Goal: Information Seeking & Learning: Learn about a topic

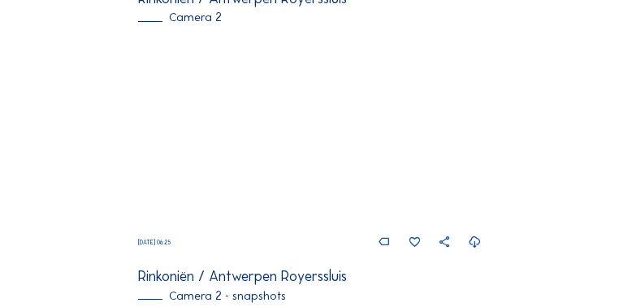
scroll to position [468, 0]
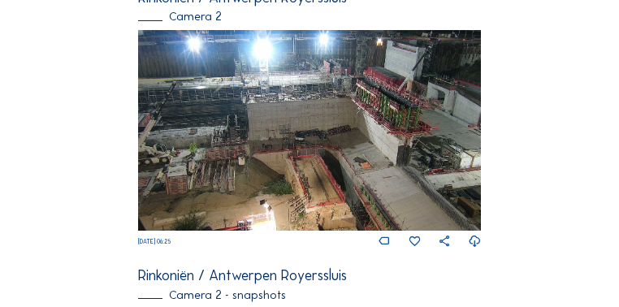
click at [405, 106] on img at bounding box center [309, 130] width 342 height 201
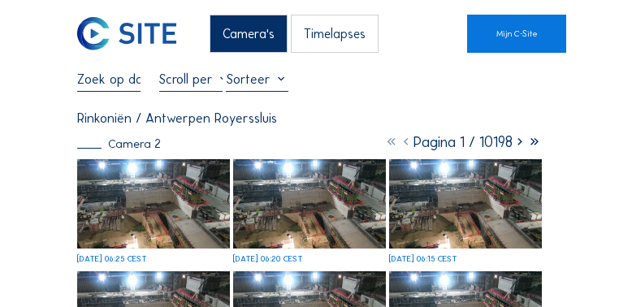
click at [201, 198] on img at bounding box center [153, 203] width 153 height 89
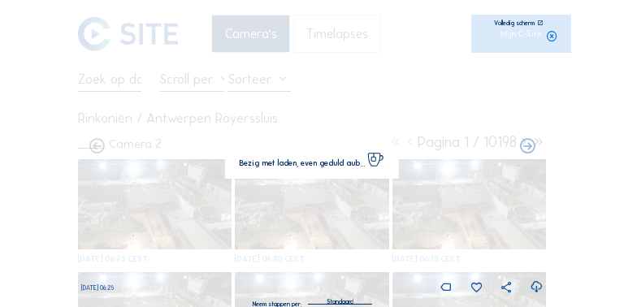
click at [201, 198] on img at bounding box center [311, 153] width 419 height 245
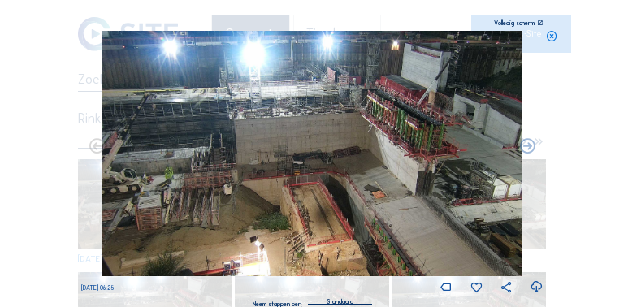
click at [538, 23] on icon at bounding box center [540, 23] width 6 height 6
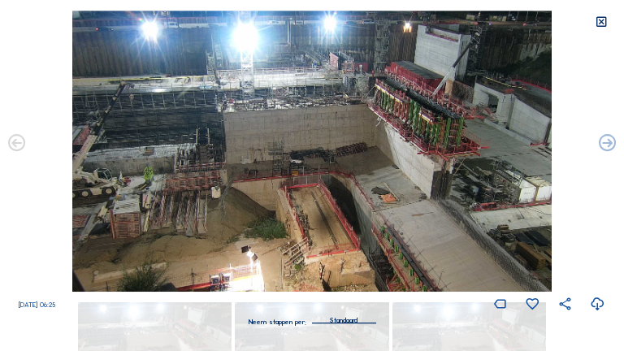
click at [599, 23] on icon at bounding box center [602, 22] width 14 height 14
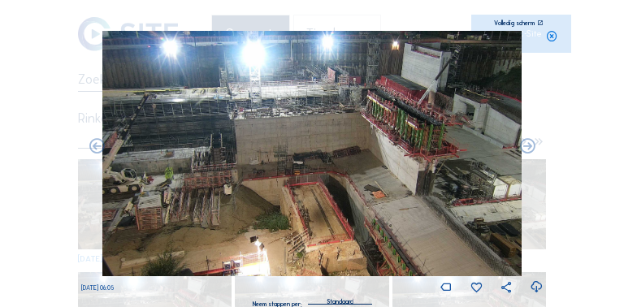
click at [552, 37] on icon at bounding box center [552, 37] width 12 height 12
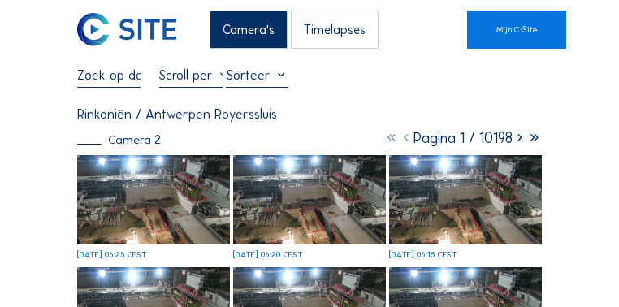
scroll to position [32, 0]
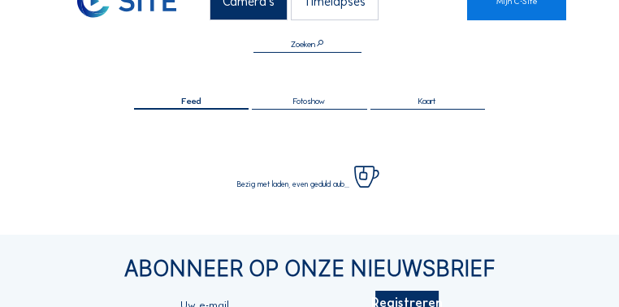
scroll to position [201, 0]
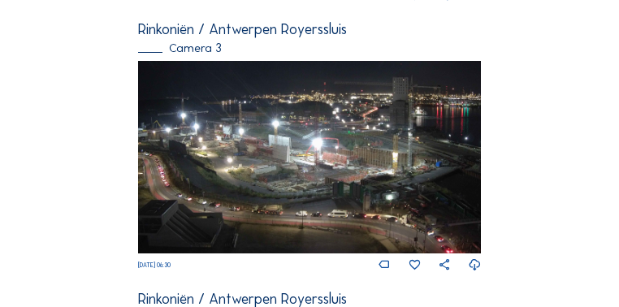
click at [286, 171] on img at bounding box center [309, 157] width 342 height 193
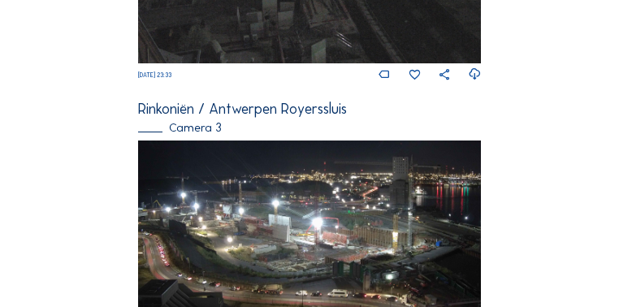
click at [286, 171] on img at bounding box center [309, 237] width 342 height 193
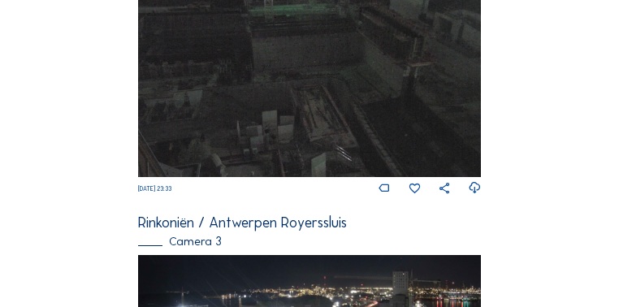
scroll to position [994, 0]
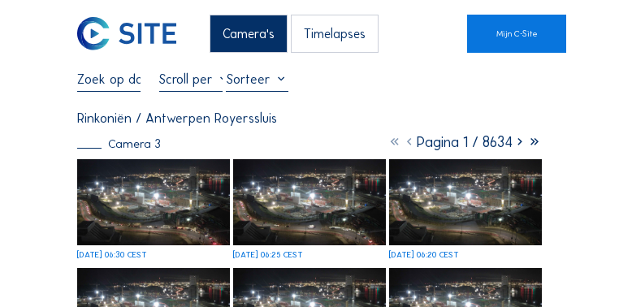
click at [144, 210] on img at bounding box center [153, 202] width 153 height 86
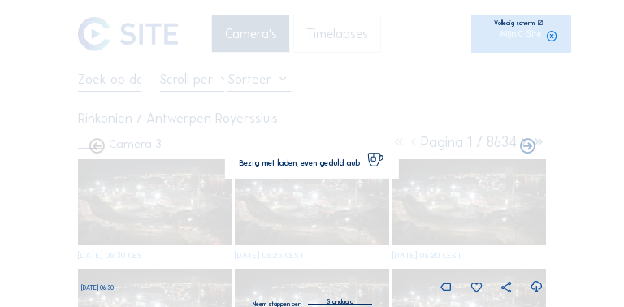
click at [144, 210] on img at bounding box center [311, 153] width 437 height 245
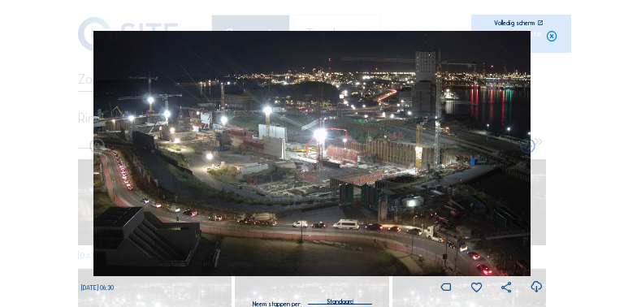
click at [539, 23] on icon at bounding box center [540, 23] width 6 height 6
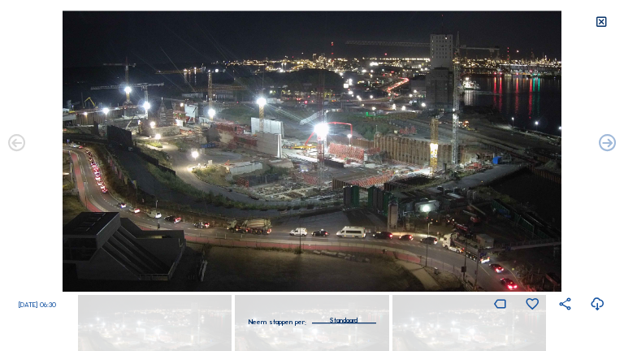
drag, startPoint x: 350, startPoint y: 200, endPoint x: 589, endPoint y: 276, distance: 250.7
click at [589, 276] on div "[DATE] 06:30" at bounding box center [312, 162] width 624 height 302
click at [601, 25] on icon at bounding box center [602, 22] width 14 height 14
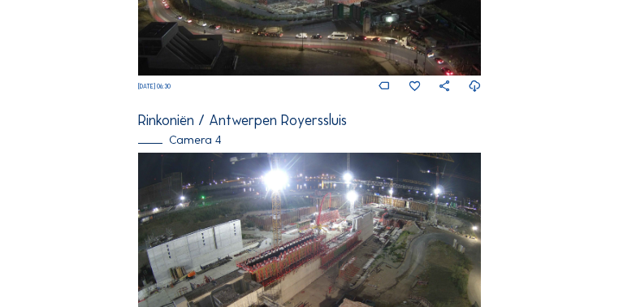
scroll to position [1288, 0]
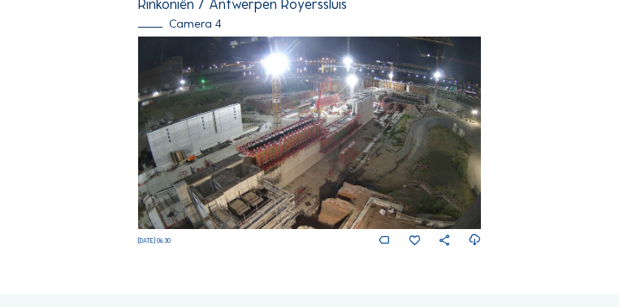
click at [327, 150] on img at bounding box center [309, 133] width 342 height 193
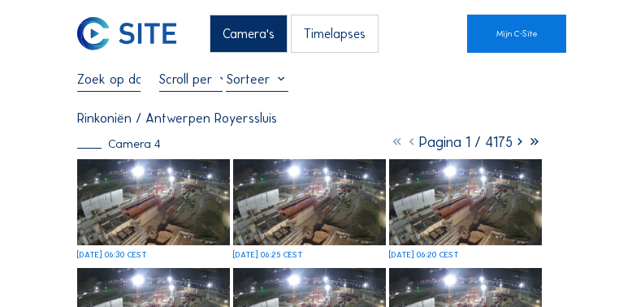
click at [182, 199] on img at bounding box center [153, 202] width 153 height 86
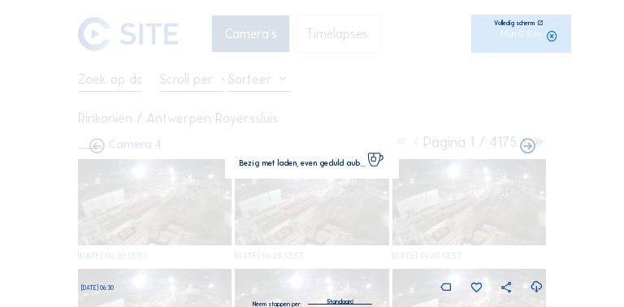
click at [182, 199] on img at bounding box center [311, 153] width 437 height 245
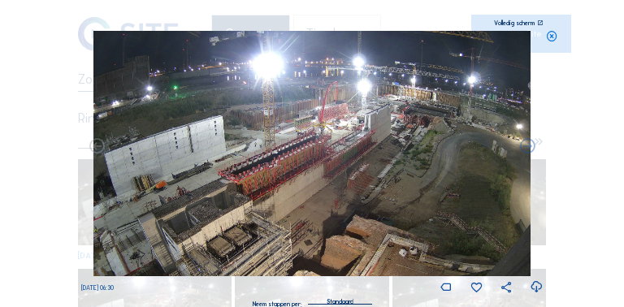
click at [539, 21] on icon at bounding box center [540, 23] width 6 height 6
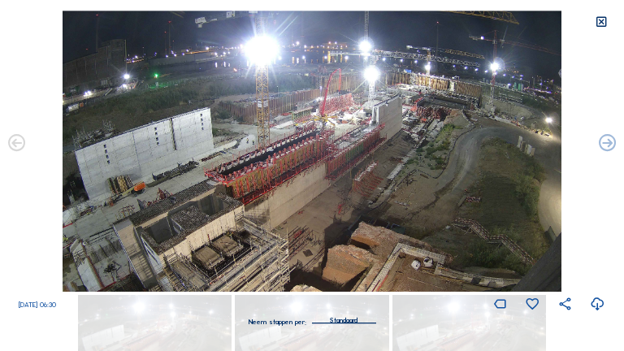
click at [600, 24] on icon at bounding box center [602, 22] width 14 height 14
